Goal: Task Accomplishment & Management: Manage account settings

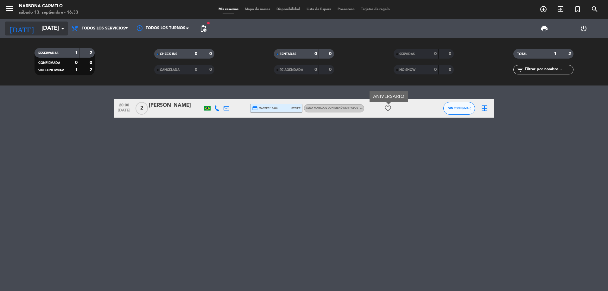
click at [54, 33] on input "[DATE]" at bounding box center [75, 28] width 74 height 13
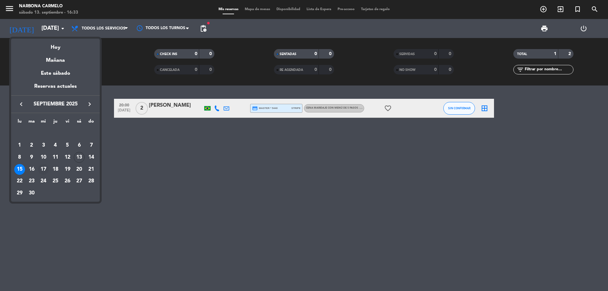
click at [43, 169] on div "17" at bounding box center [43, 169] width 11 height 11
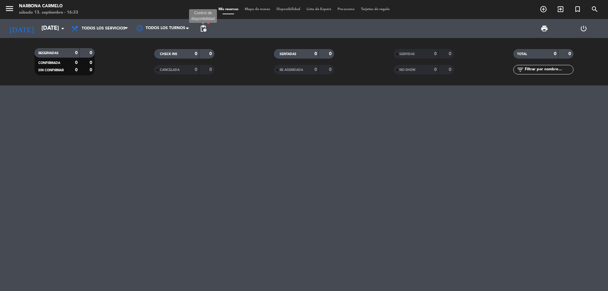
click at [203, 29] on span "pending_actions" at bounding box center [204, 29] width 8 height 8
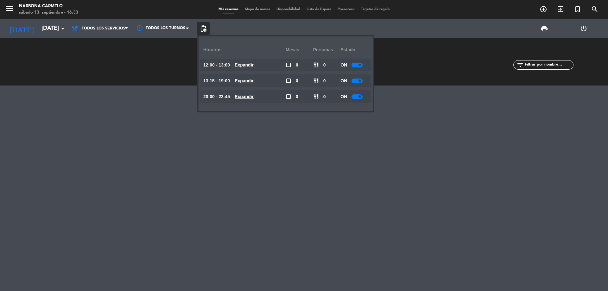
click at [252, 99] on u "Expandir" at bounding box center [244, 96] width 19 height 5
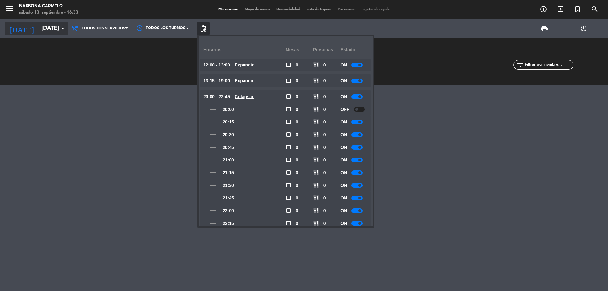
click at [52, 30] on input "[DATE]" at bounding box center [75, 28] width 74 height 13
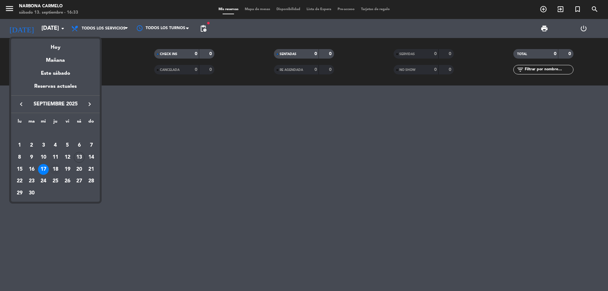
click at [55, 168] on div "18" at bounding box center [55, 169] width 11 height 11
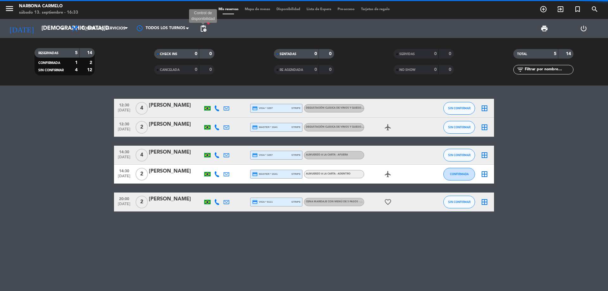
click at [207, 28] on span "pending_actions" at bounding box center [204, 29] width 8 height 8
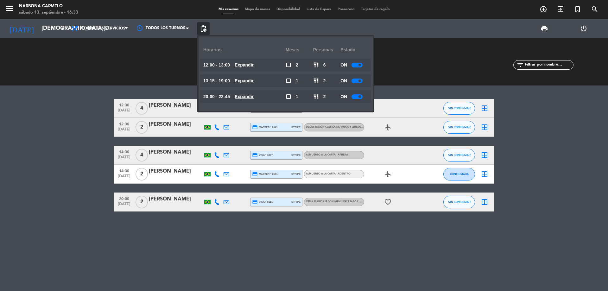
click at [248, 92] on div "20:00 - 22:45 Expandir" at bounding box center [244, 96] width 82 height 13
click at [249, 93] on span "Expandir" at bounding box center [244, 96] width 19 height 7
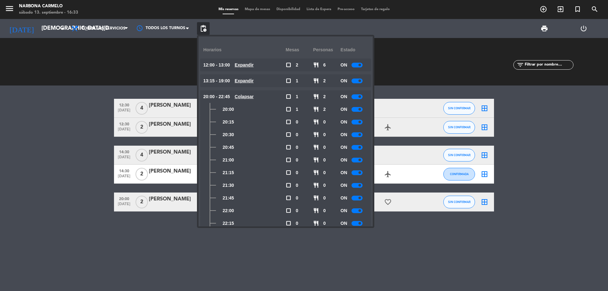
click at [358, 111] on div at bounding box center [357, 109] width 11 height 5
click at [388, 238] on div "12:30 [DATE] 4 [PERSON_NAME] credit_card visa * 3297 stripe Degustación clásica…" at bounding box center [304, 189] width 608 height 206
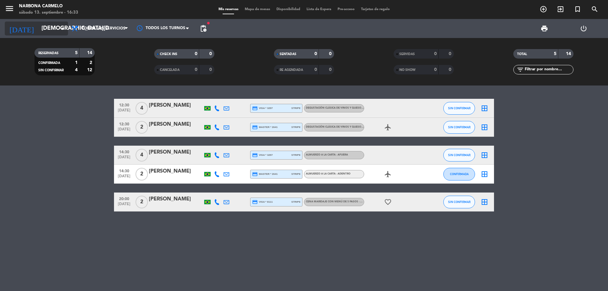
click at [51, 28] on input "[DEMOGRAPHIC_DATA][DATE]" at bounding box center [75, 28] width 74 height 13
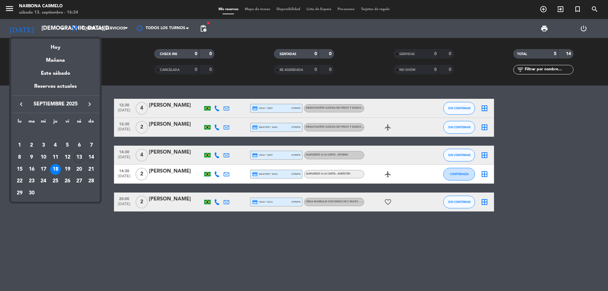
click at [92, 155] on div "14" at bounding box center [91, 157] width 11 height 11
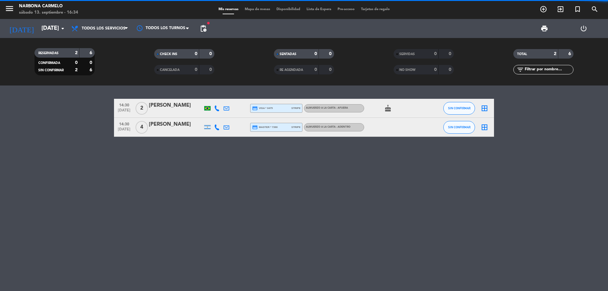
click at [204, 30] on span "pending_actions" at bounding box center [204, 29] width 8 height 8
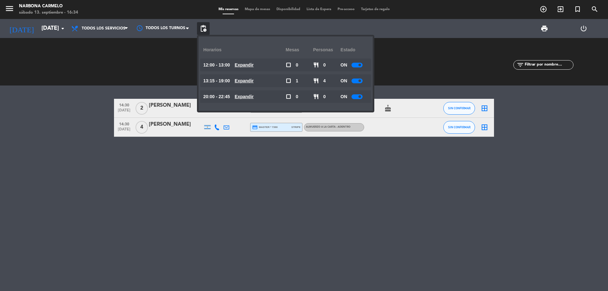
click at [254, 98] on u "Expandir" at bounding box center [244, 96] width 19 height 5
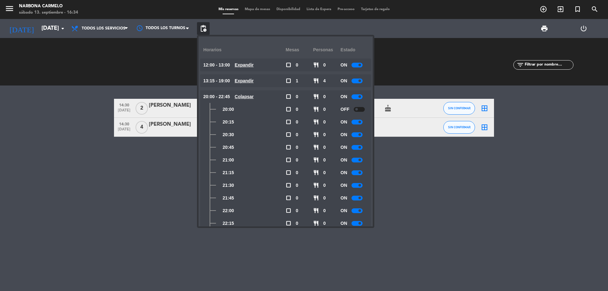
drag, startPoint x: 268, startPoint y: 245, endPoint x: 238, endPoint y: 207, distance: 48.3
click at [268, 245] on div "14:30 [DATE] 2 [PERSON_NAME] credit_card visa * 0475 stripe Almuerzo a la carta…" at bounding box center [304, 189] width 608 height 206
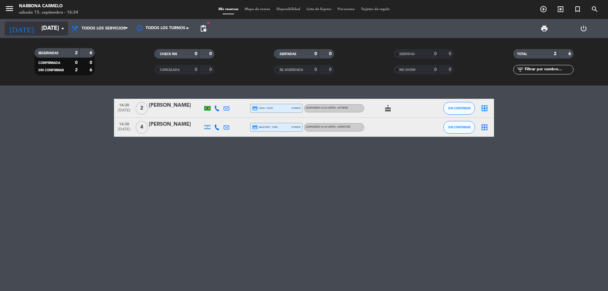
click at [57, 31] on input "[DATE]" at bounding box center [75, 28] width 74 height 13
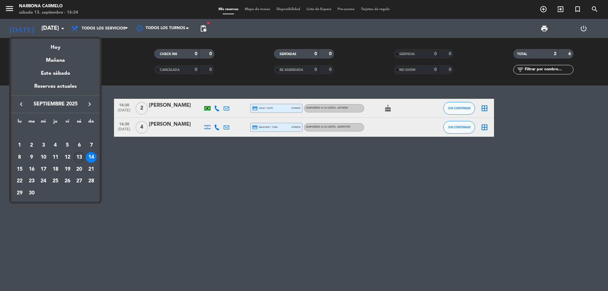
click at [79, 155] on div "13" at bounding box center [79, 157] width 11 height 11
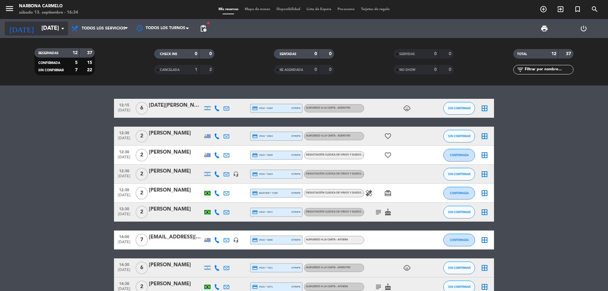
click at [45, 30] on input "[DATE]" at bounding box center [75, 28] width 74 height 13
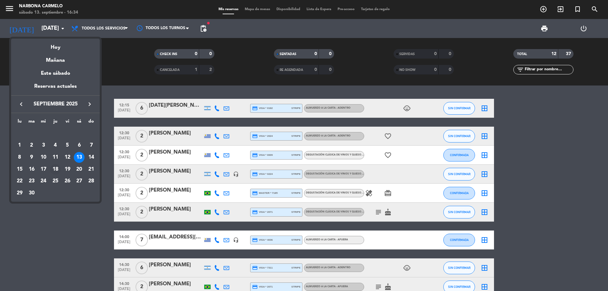
click at [56, 169] on div "18" at bounding box center [55, 169] width 11 height 11
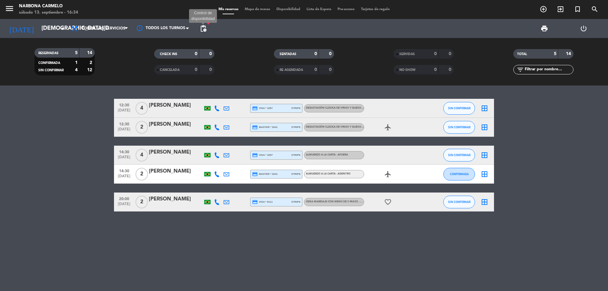
click at [205, 30] on span "pending_actions" at bounding box center [204, 29] width 8 height 8
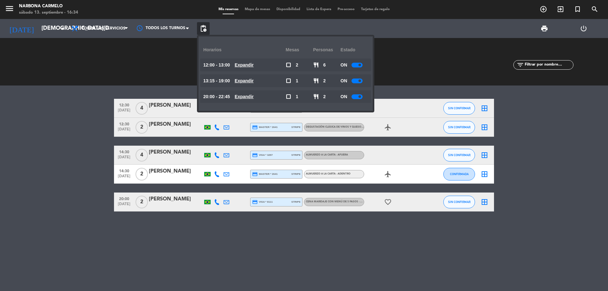
click at [248, 97] on u "Expandir" at bounding box center [244, 96] width 19 height 5
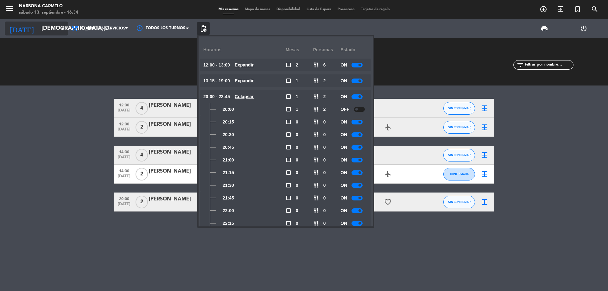
click at [41, 30] on input "[DEMOGRAPHIC_DATA][DATE]" at bounding box center [75, 28] width 74 height 13
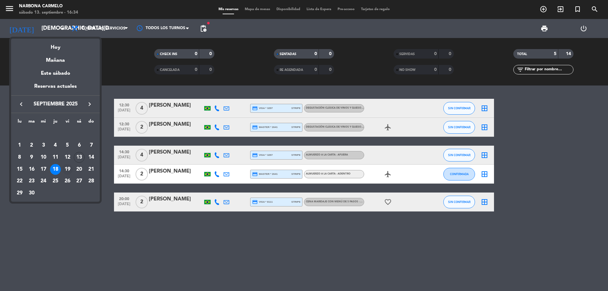
click at [66, 171] on div "19" at bounding box center [67, 169] width 11 height 11
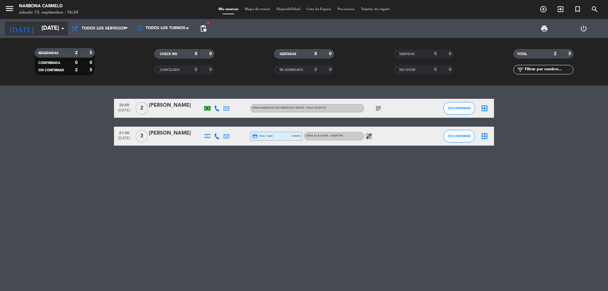
click at [38, 32] on input "[DATE]" at bounding box center [75, 28] width 74 height 13
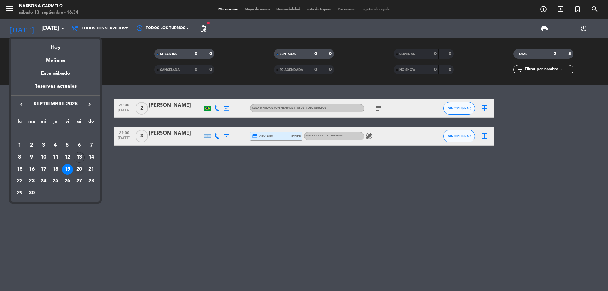
click at [79, 169] on div "20" at bounding box center [79, 169] width 11 height 11
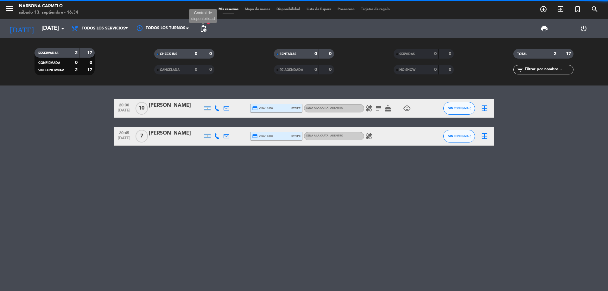
click at [205, 31] on span "pending_actions" at bounding box center [204, 29] width 8 height 8
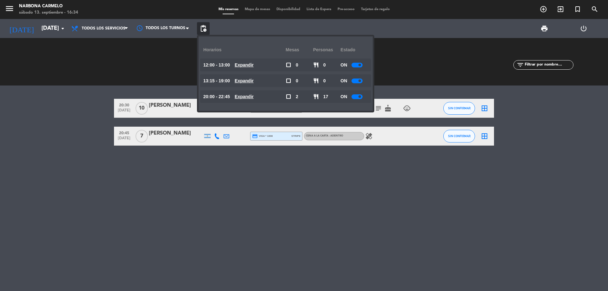
click at [254, 94] on u "Expandir" at bounding box center [244, 96] width 19 height 5
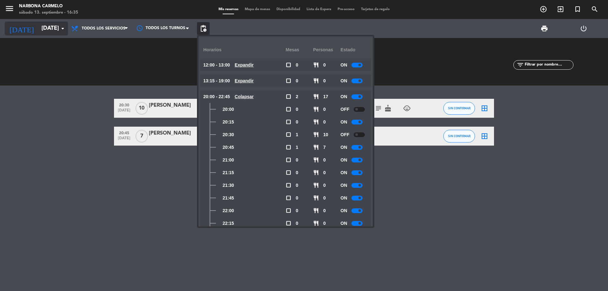
click at [56, 30] on input "[DATE]" at bounding box center [75, 28] width 74 height 13
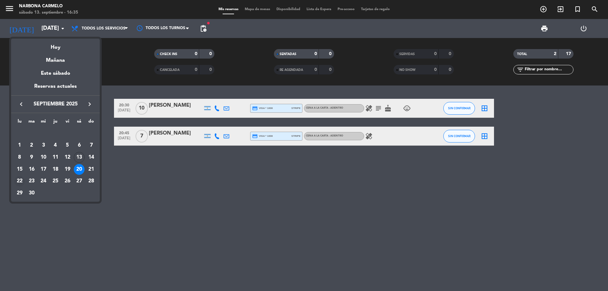
click at [20, 178] on div "22" at bounding box center [19, 181] width 11 height 11
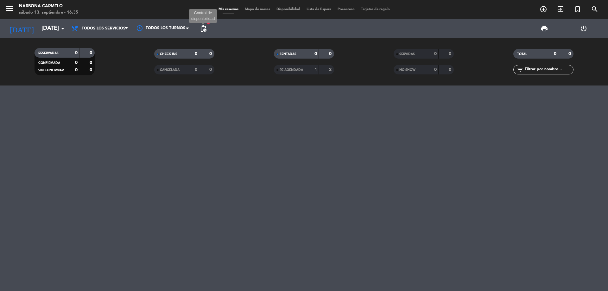
click at [205, 28] on span "pending_actions" at bounding box center [204, 29] width 8 height 8
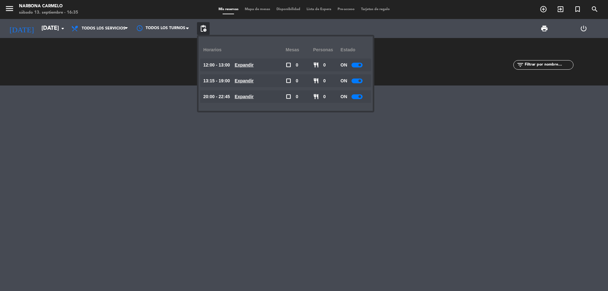
click at [253, 64] on u "Expandir" at bounding box center [244, 64] width 19 height 5
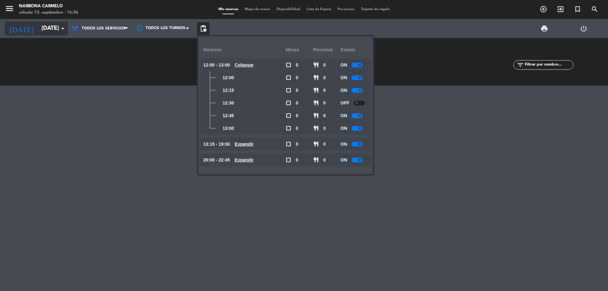
click at [38, 31] on input "[DATE]" at bounding box center [75, 28] width 74 height 13
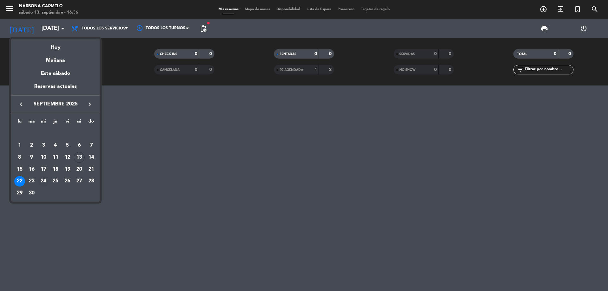
click at [42, 180] on div "24" at bounding box center [43, 181] width 11 height 11
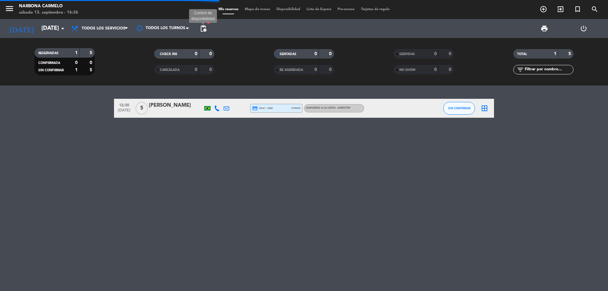
click at [204, 30] on span "pending_actions" at bounding box center [204, 29] width 8 height 8
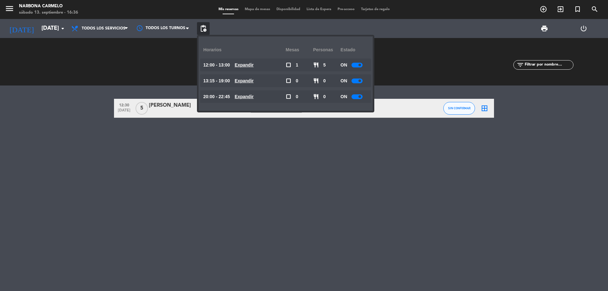
click at [254, 95] on u "Expandir" at bounding box center [244, 96] width 19 height 5
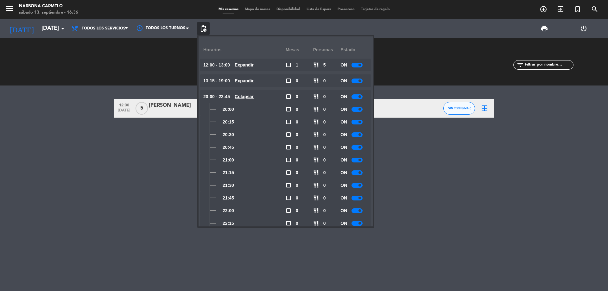
click at [362, 109] on div "ON" at bounding box center [355, 109] width 28 height 13
click at [358, 111] on div at bounding box center [357, 109] width 11 height 5
click at [417, 183] on div "12:30 [DATE] 5 [PERSON_NAME] credit_card visa * 1988 stripe Almuerzo a la carta…" at bounding box center [304, 189] width 608 height 206
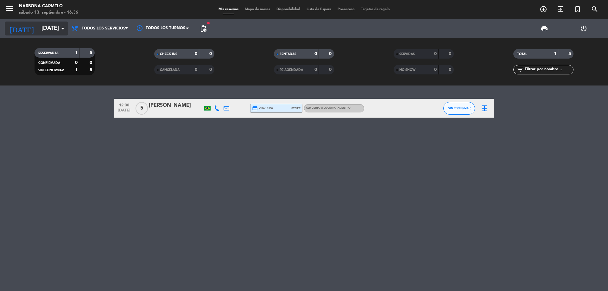
click at [55, 30] on input "[DATE]" at bounding box center [75, 28] width 74 height 13
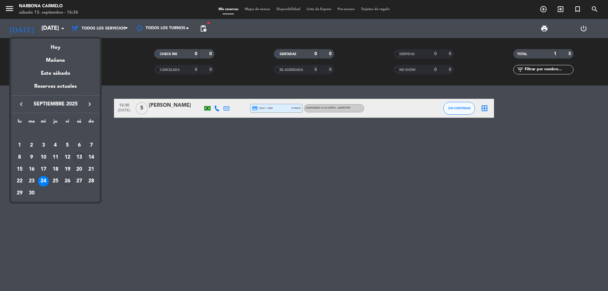
click at [66, 183] on div "26" at bounding box center [67, 181] width 11 height 11
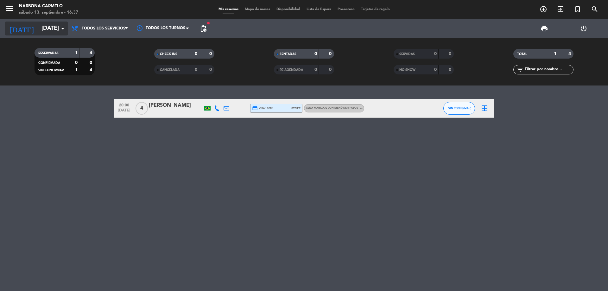
click at [49, 31] on input "[DATE]" at bounding box center [75, 28] width 74 height 13
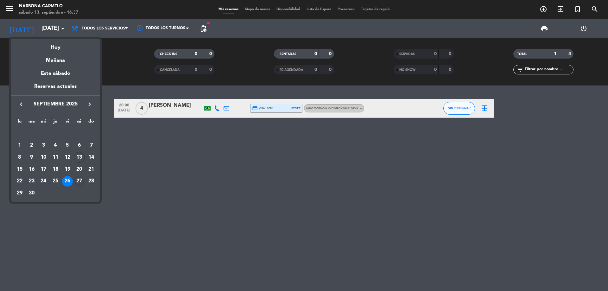
click at [78, 178] on div "27" at bounding box center [79, 181] width 11 height 11
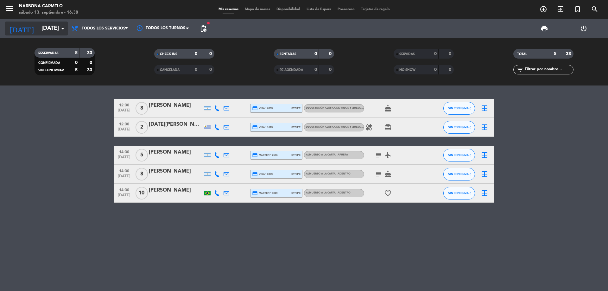
click at [46, 27] on input "[DATE]" at bounding box center [75, 28] width 74 height 13
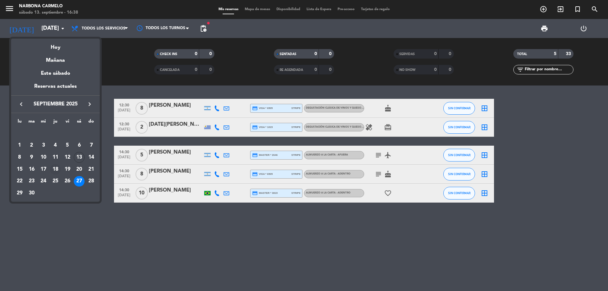
click at [57, 168] on div "18" at bounding box center [55, 169] width 11 height 11
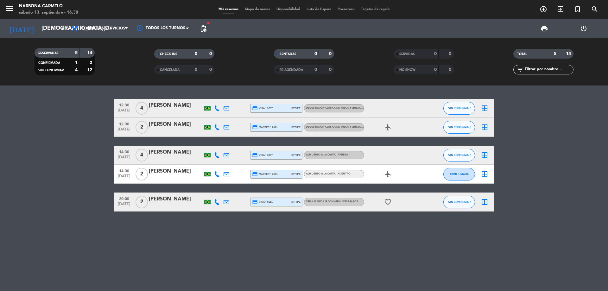
click at [216, 203] on icon at bounding box center [217, 202] width 6 height 6
click at [213, 192] on span "Copiar" at bounding box center [210, 191] width 13 height 7
click at [213, 195] on span "Copiar" at bounding box center [210, 191] width 13 height 7
click at [219, 202] on icon at bounding box center [217, 202] width 6 height 6
click at [218, 200] on icon at bounding box center [217, 202] width 6 height 6
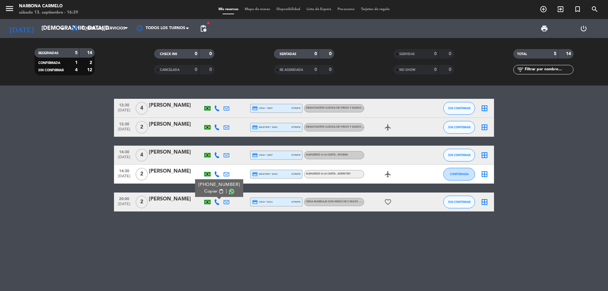
click at [219, 191] on span "content_paste" at bounding box center [221, 191] width 5 height 5
click at [54, 28] on input "[DEMOGRAPHIC_DATA][DATE]" at bounding box center [75, 28] width 74 height 13
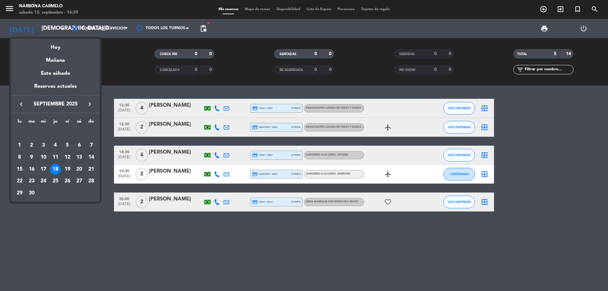
click at [57, 27] on div at bounding box center [304, 145] width 608 height 291
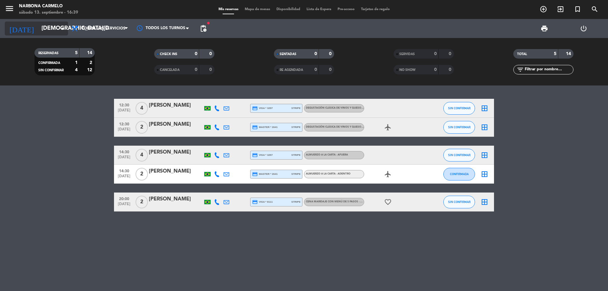
click at [52, 28] on input "[DEMOGRAPHIC_DATA][DATE]" at bounding box center [75, 28] width 74 height 13
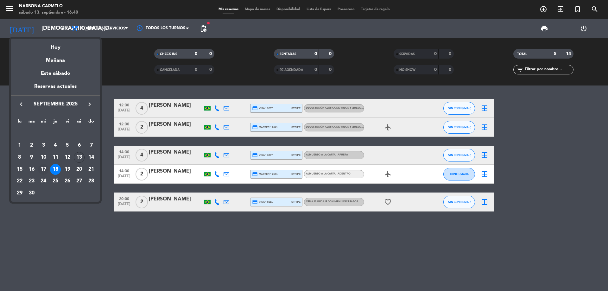
click at [42, 169] on div "17" at bounding box center [43, 169] width 11 height 11
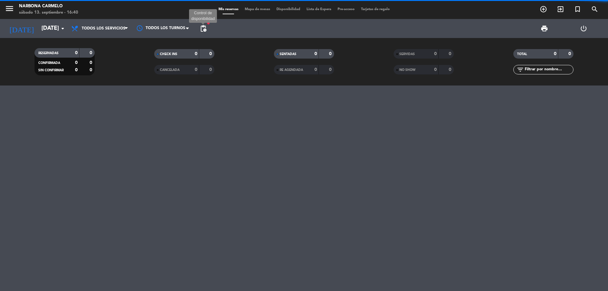
click at [205, 28] on span "pending_actions" at bounding box center [204, 29] width 8 height 8
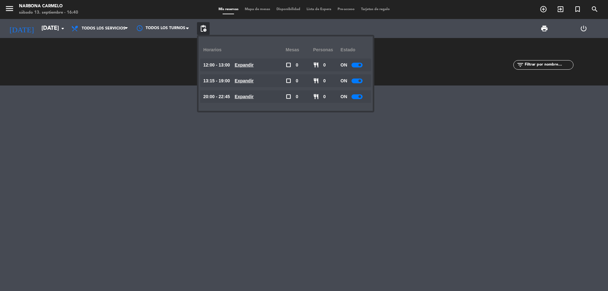
click at [254, 95] on u "Expandir" at bounding box center [244, 96] width 19 height 5
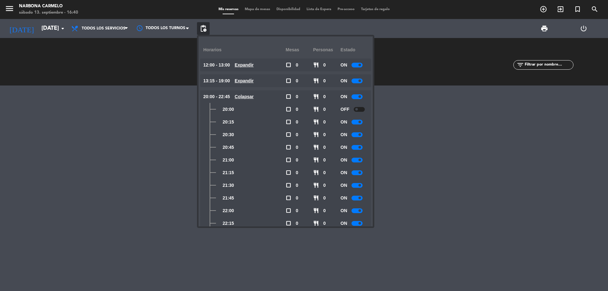
click at [250, 62] on u "Expandir" at bounding box center [244, 64] width 19 height 5
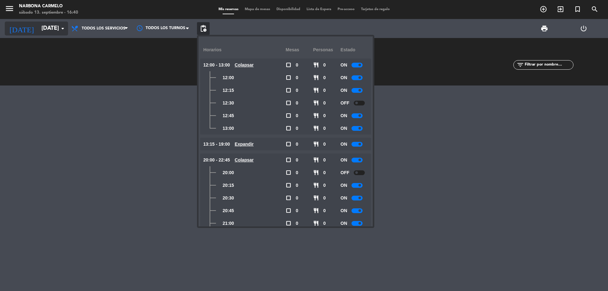
click at [58, 26] on input "[DATE]" at bounding box center [75, 28] width 74 height 13
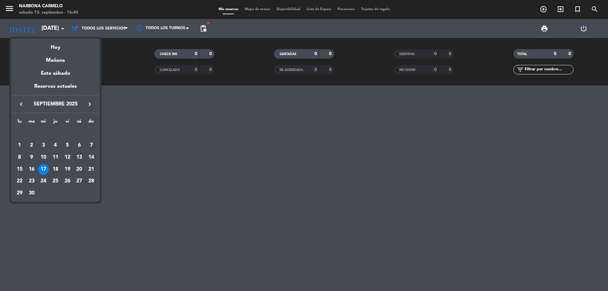
click at [54, 170] on div "18" at bounding box center [55, 169] width 11 height 11
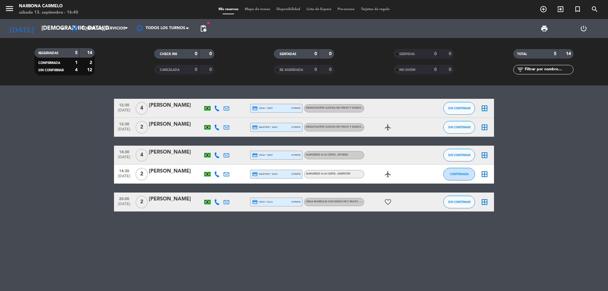
click at [218, 203] on icon at bounding box center [217, 202] width 6 height 6
click at [216, 191] on button "Copiar content_paste" at bounding box center [213, 191] width 19 height 7
click at [212, 192] on span "Copiar" at bounding box center [210, 191] width 13 height 7
click at [215, 192] on span "Copiar" at bounding box center [210, 191] width 13 height 7
click at [428, 203] on div at bounding box center [430, 202] width 17 height 19
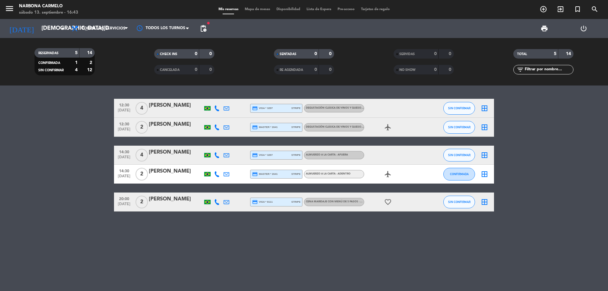
click at [192, 204] on div at bounding box center [176, 206] width 54 height 5
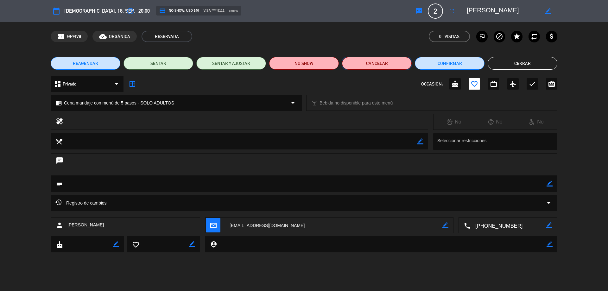
click at [381, 63] on button "Cancelar" at bounding box center [377, 63] width 70 height 13
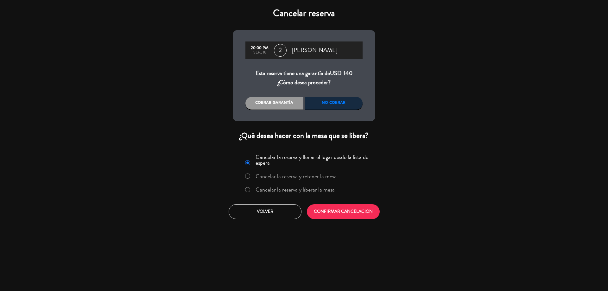
click at [286, 190] on label "Cancelar la reserva y liberar la mesa" at bounding box center [295, 190] width 79 height 6
click at [345, 212] on button "CONFIRMAR CANCELACIÓN" at bounding box center [343, 211] width 73 height 15
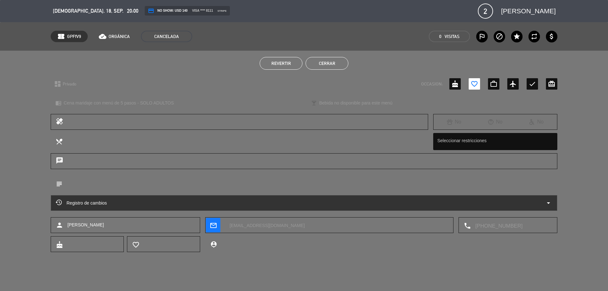
click at [148, 10] on span "credit_card NO SHOW: USD 140" at bounding box center [168, 11] width 40 height 6
click at [320, 59] on button "Cerrar" at bounding box center [327, 63] width 43 height 13
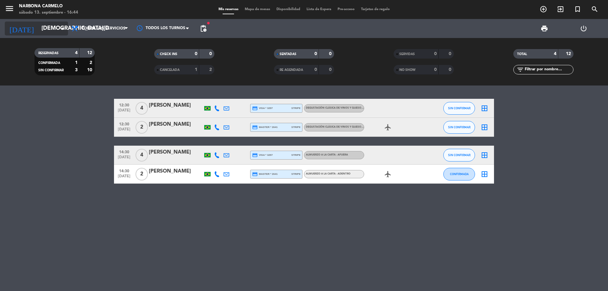
click at [46, 28] on input "[DEMOGRAPHIC_DATA][DATE]" at bounding box center [75, 28] width 74 height 13
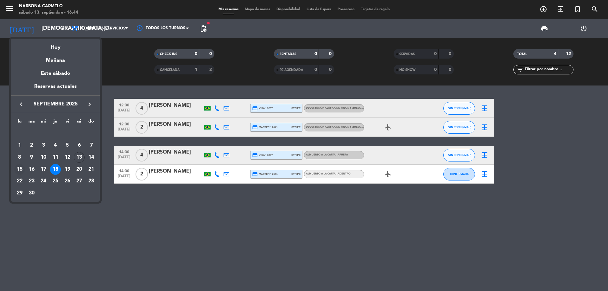
click at [23, 167] on div "15" at bounding box center [19, 169] width 11 height 11
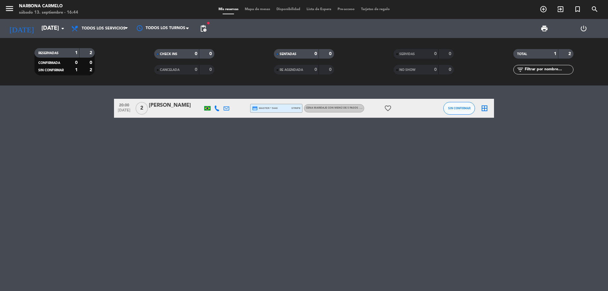
click at [181, 102] on div "[PERSON_NAME]" at bounding box center [176, 105] width 54 height 8
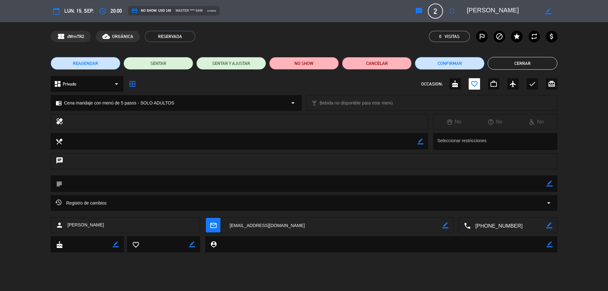
click at [379, 65] on button "Cancelar" at bounding box center [377, 63] width 70 height 13
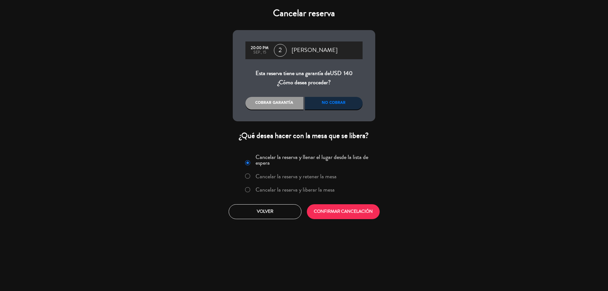
click at [337, 101] on div "No cobrar" at bounding box center [334, 103] width 58 height 13
click at [305, 192] on label "Cancelar la reserva y liberar la mesa" at bounding box center [295, 190] width 79 height 6
click at [344, 219] on button "CONFIRMAR CANCELACIÓN" at bounding box center [343, 211] width 73 height 15
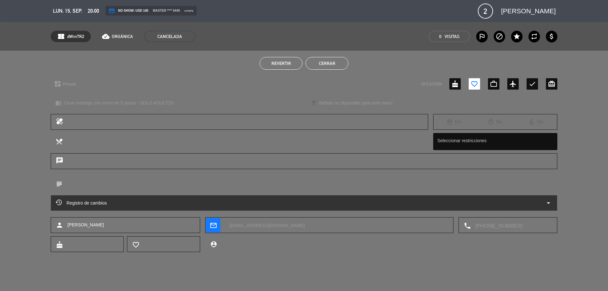
click at [328, 61] on button "Cerrar" at bounding box center [327, 63] width 43 height 13
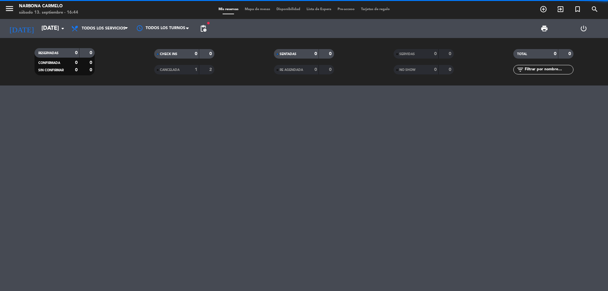
click at [205, 28] on span "pending_actions" at bounding box center [204, 29] width 8 height 8
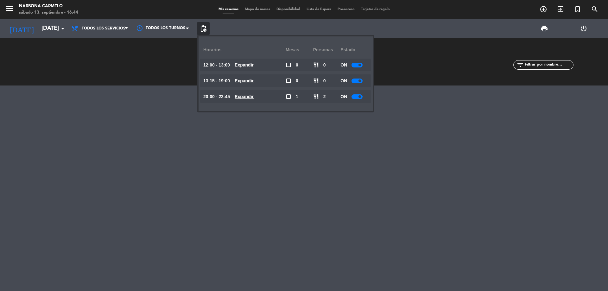
click at [249, 94] on u "Expandir" at bounding box center [244, 96] width 19 height 5
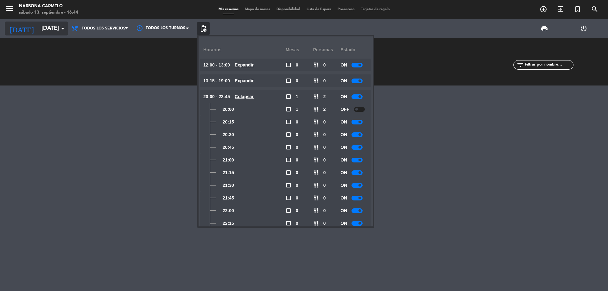
click at [50, 28] on input "[DATE]" at bounding box center [75, 28] width 74 height 13
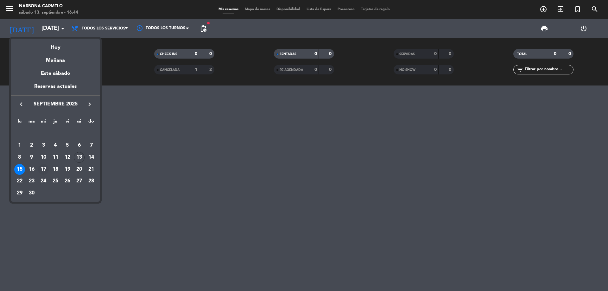
click at [44, 168] on div "17" at bounding box center [43, 169] width 11 height 11
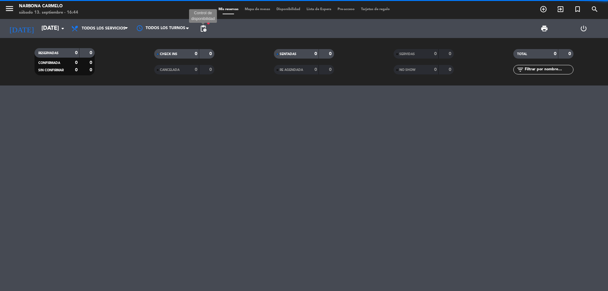
click at [206, 28] on span "pending_actions" at bounding box center [204, 29] width 8 height 8
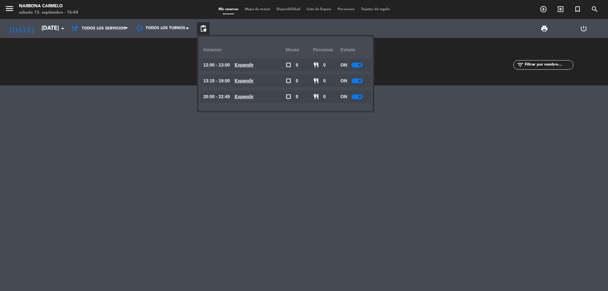
click at [254, 95] on u "Expandir" at bounding box center [244, 96] width 19 height 5
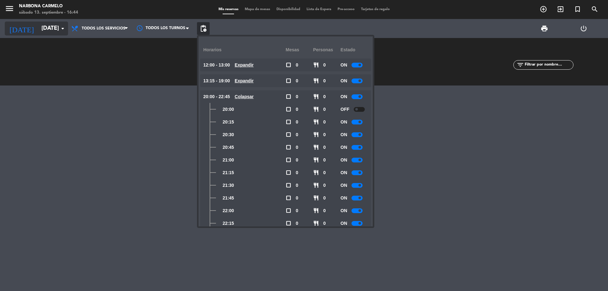
click at [55, 27] on input "[DATE]" at bounding box center [75, 28] width 74 height 13
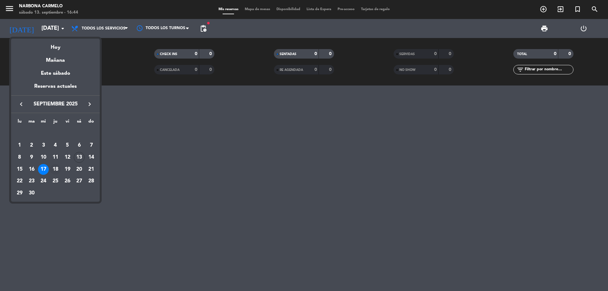
click at [56, 167] on div "18" at bounding box center [55, 169] width 11 height 11
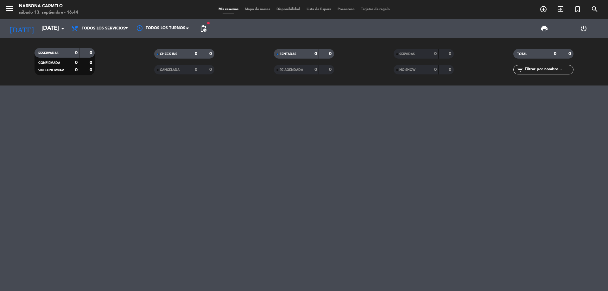
type input "[DEMOGRAPHIC_DATA][DATE]"
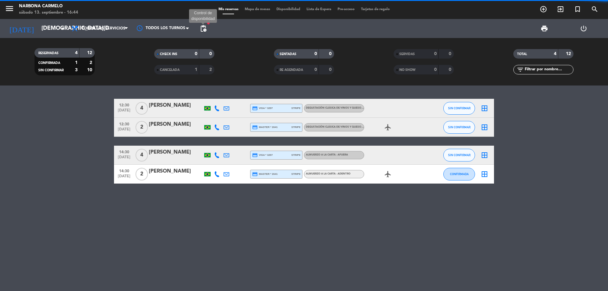
click at [203, 28] on span "pending_actions" at bounding box center [204, 29] width 8 height 8
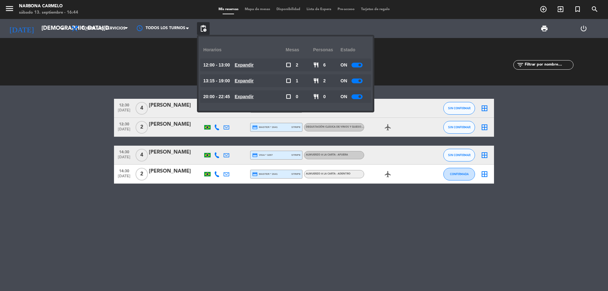
click at [245, 96] on u "Expandir" at bounding box center [244, 96] width 19 height 5
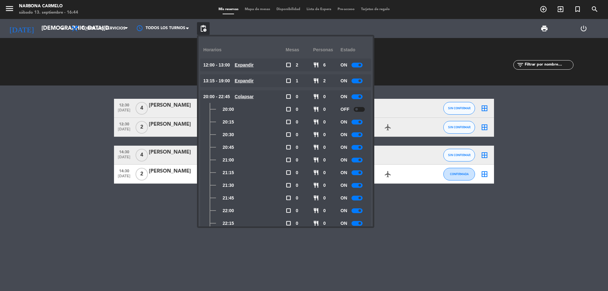
click at [57, 107] on bookings-row "12:30 [DATE] 4 [PERSON_NAME] credit_card visa * 3297 stripe Degustación clásica…" at bounding box center [304, 141] width 608 height 85
